Goal: Task Accomplishment & Management: Manage account settings

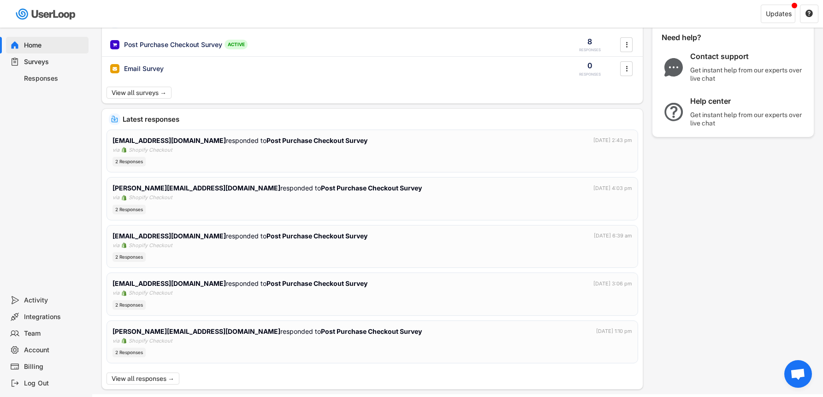
scroll to position [110, 0]
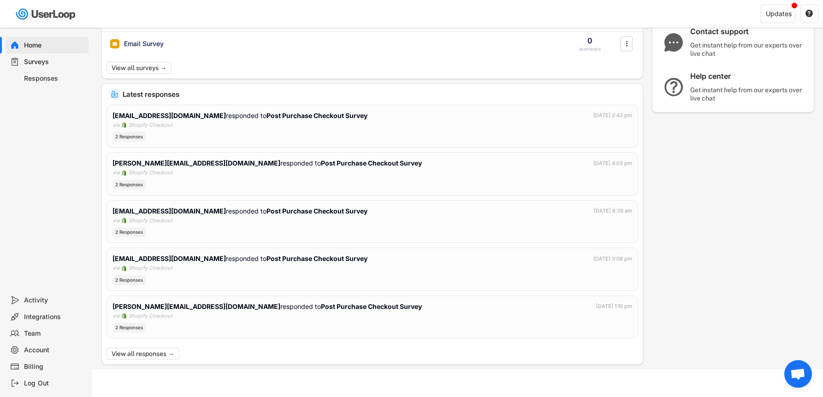
drag, startPoint x: 36, startPoint y: 364, endPoint x: 50, endPoint y: 367, distance: 14.5
click at [36, 364] on div "Billing" at bounding box center [54, 367] width 61 height 9
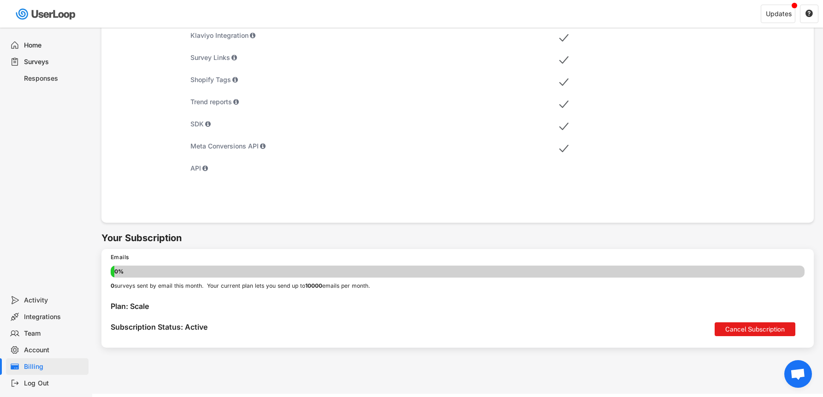
scroll to position [436, 0]
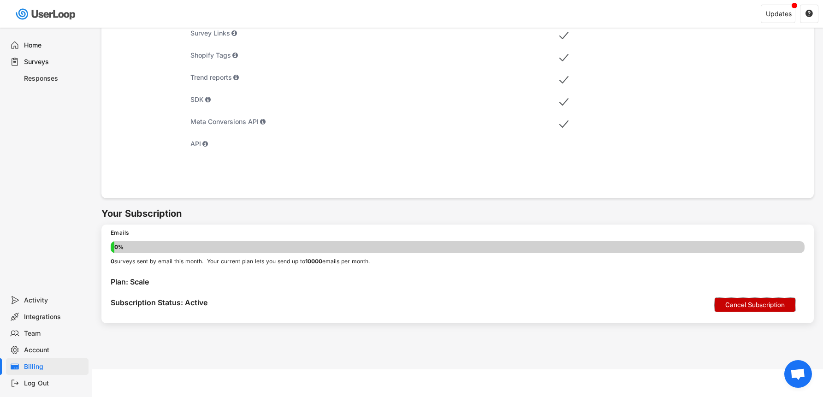
click at [773, 306] on button "Cancel Subscription" at bounding box center [755, 305] width 81 height 14
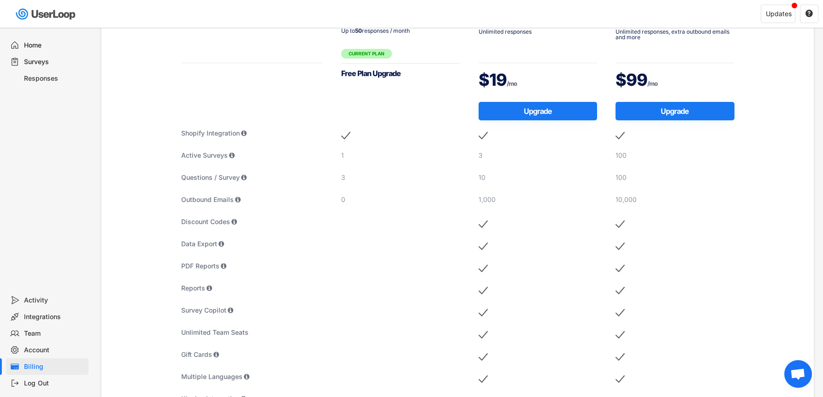
scroll to position [0, 0]
